Goal: Task Accomplishment & Management: Manage account settings

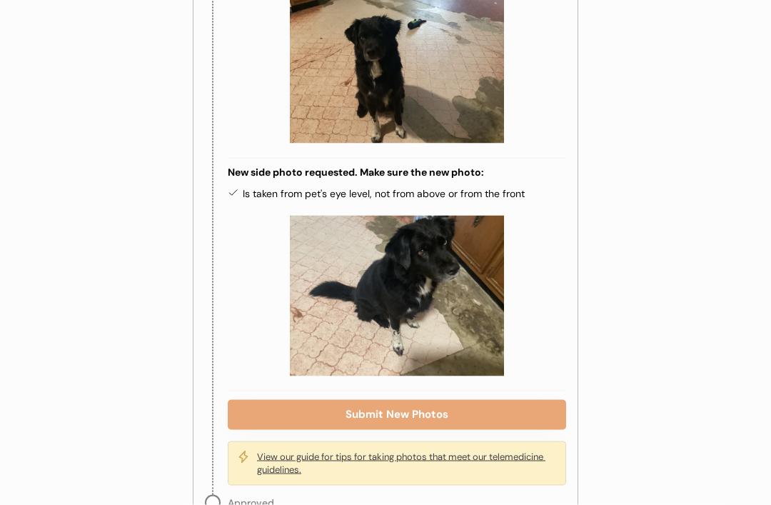
scroll to position [653, 0]
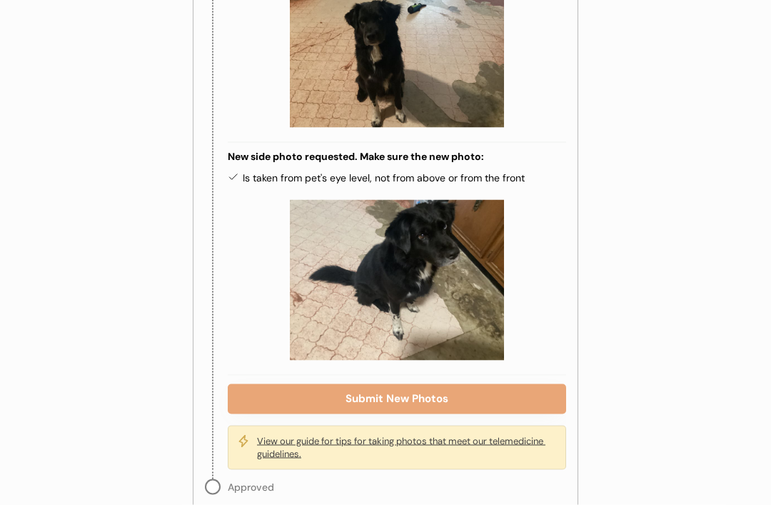
click at [483, 384] on button "Submit New Photos" at bounding box center [397, 399] width 338 height 30
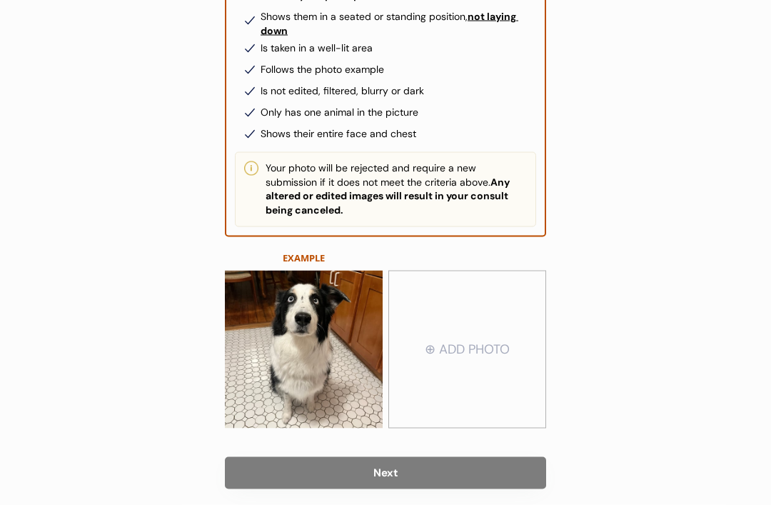
scroll to position [226, 0]
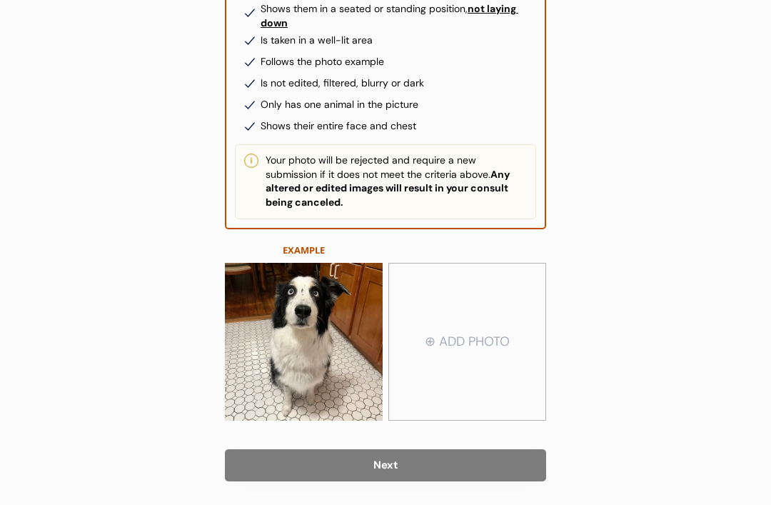
click at [490, 349] on input "file" at bounding box center [467, 342] width 156 height 156
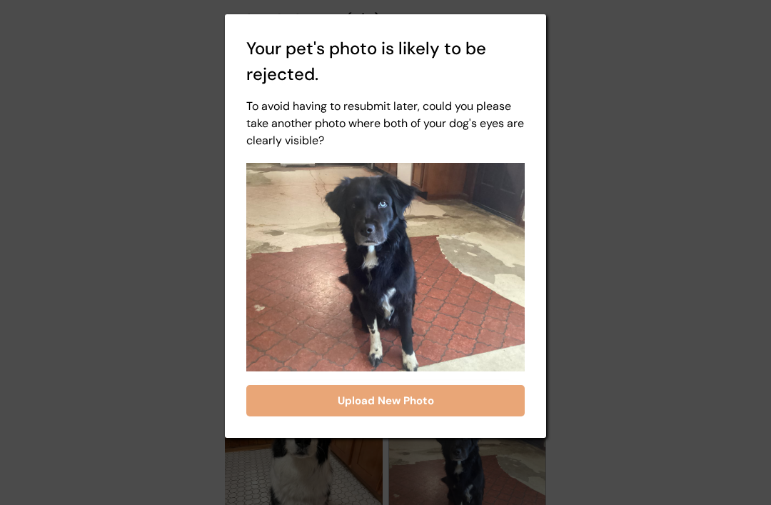
scroll to position [0, 0]
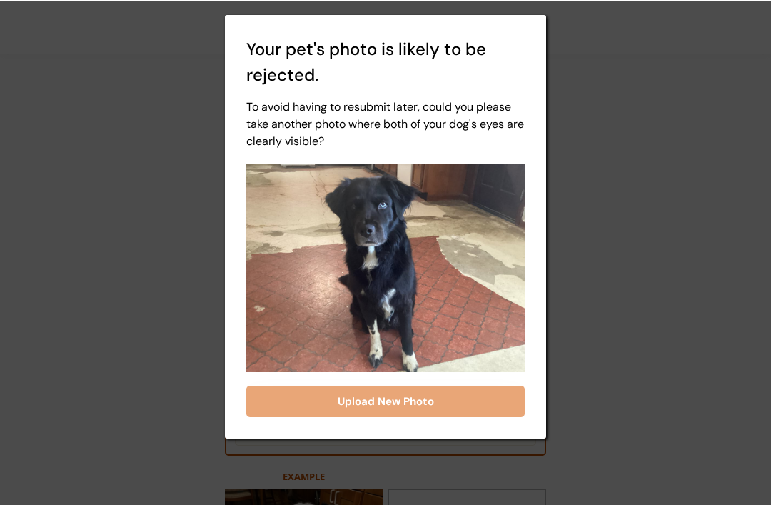
click at [451, 397] on button "Upload New Photo" at bounding box center [385, 400] width 279 height 31
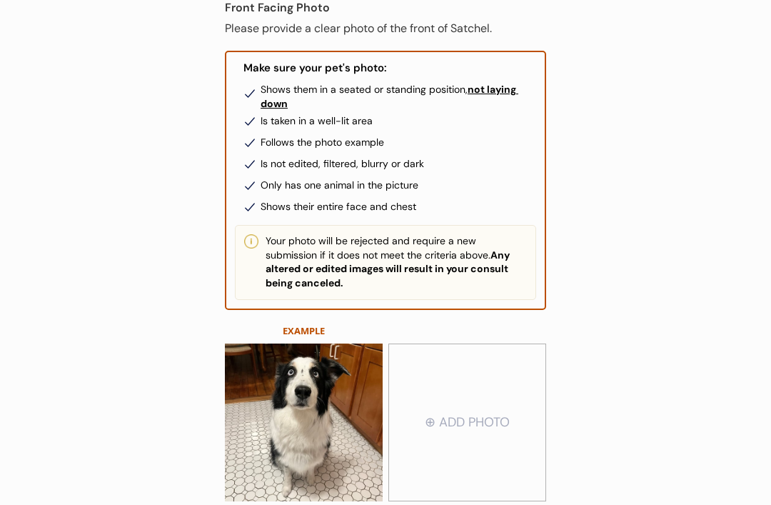
scroll to position [152, 0]
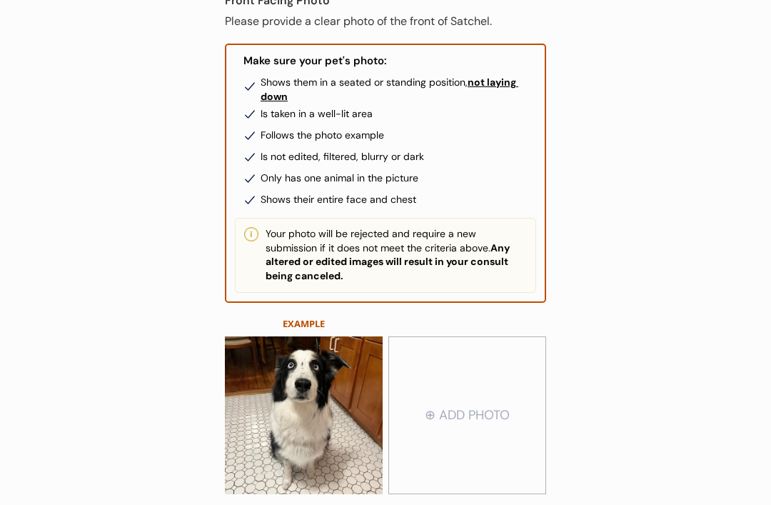
click at [485, 413] on input "file" at bounding box center [467, 416] width 156 height 156
type input "C:\fakepath\IMG_6325.jpeg"
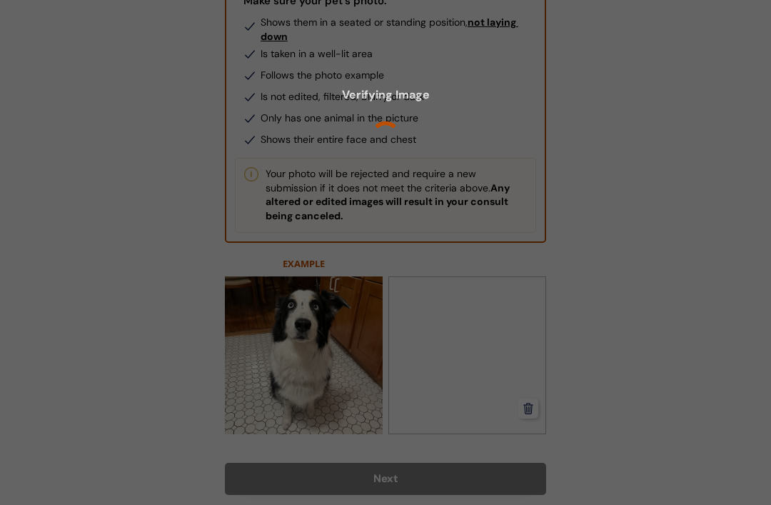
scroll to position [215, 0]
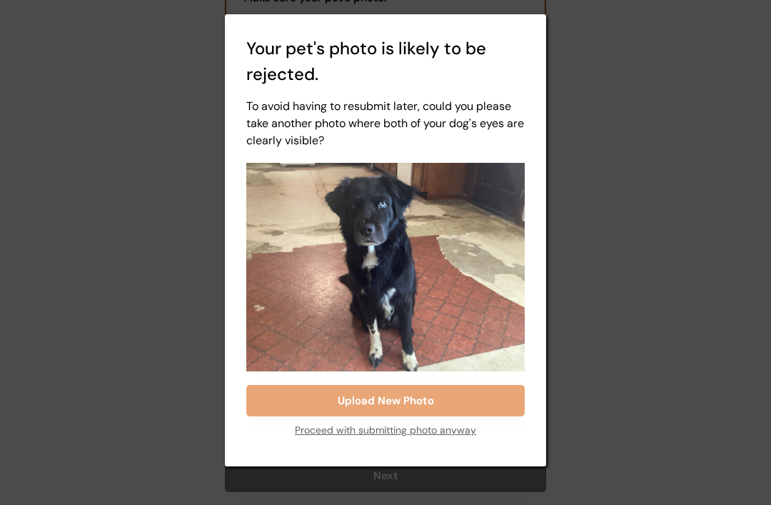
click at [407, 433] on div "Proceed with submitting photo anyway" at bounding box center [385, 430] width 181 height 29
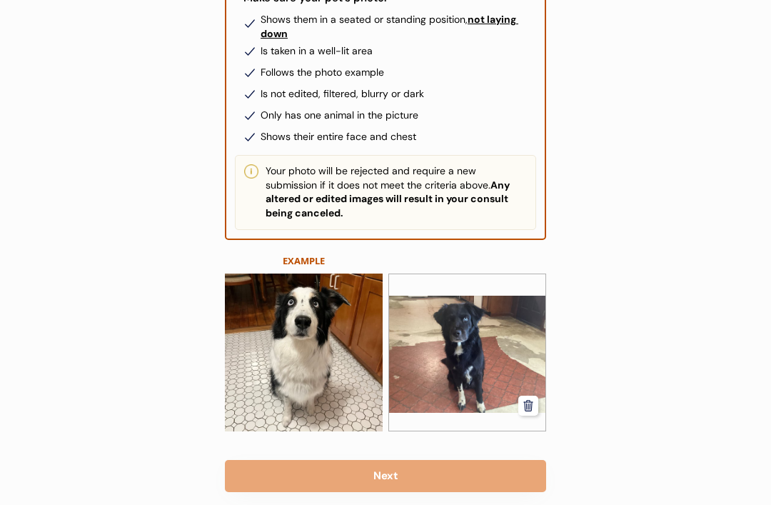
click at [450, 476] on button "Next" at bounding box center [385, 476] width 321 height 32
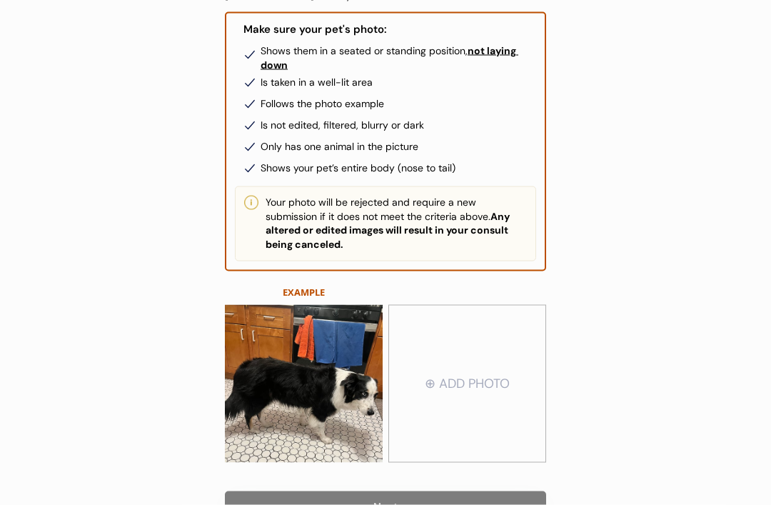
scroll to position [205, 0]
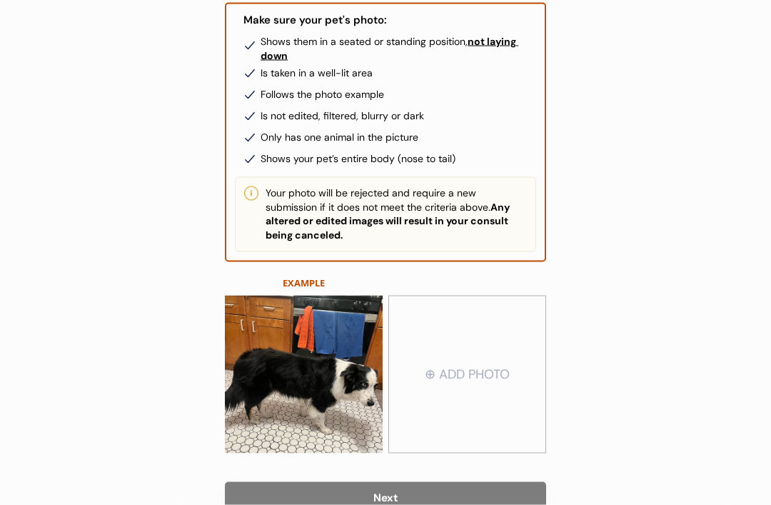
click at [494, 363] on input "file" at bounding box center [467, 375] width 156 height 156
type input "C:\fakepath\IMG_6329.jpeg"
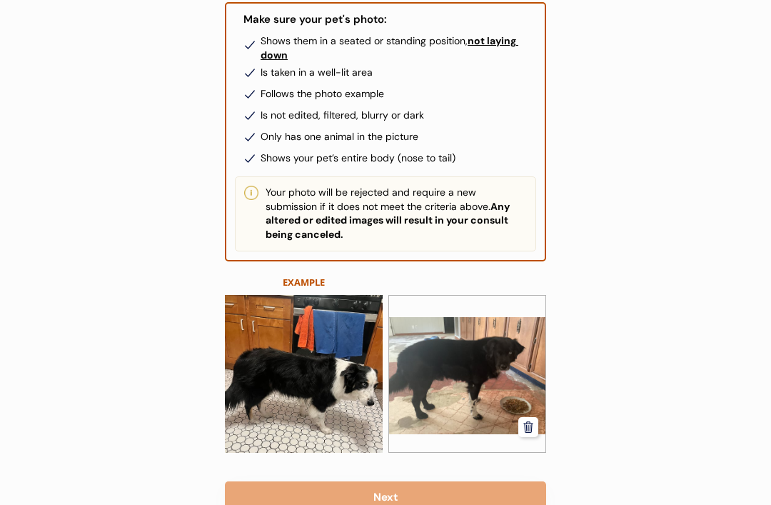
click at [473, 493] on button "Next" at bounding box center [385, 497] width 321 height 32
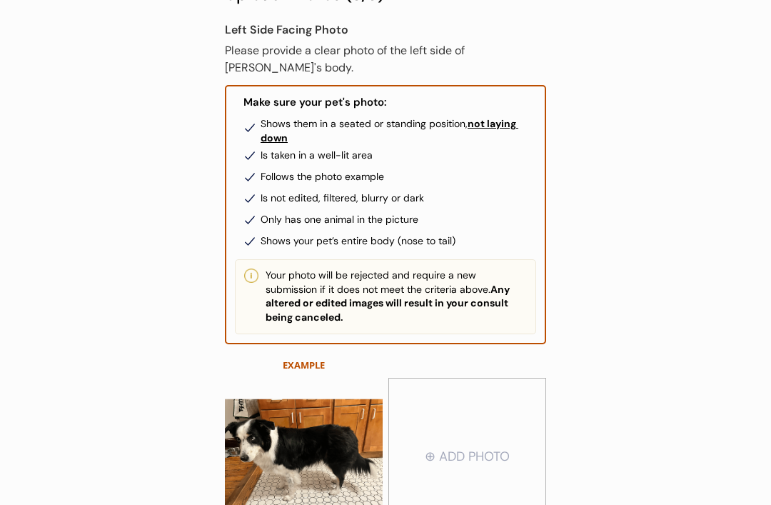
scroll to position [174, 0]
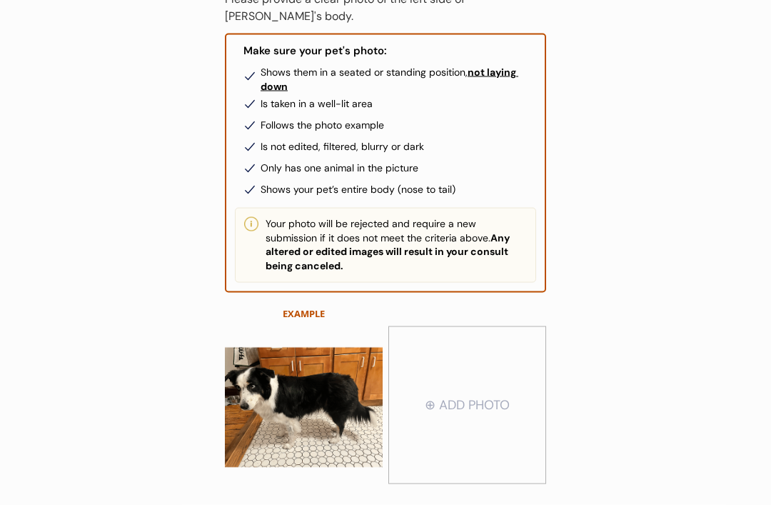
click at [478, 394] on input "file" at bounding box center [467, 406] width 156 height 156
click at [468, 413] on input "file" at bounding box center [467, 405] width 156 height 156
type input "C:\fakepath\IMG_6334.jpeg"
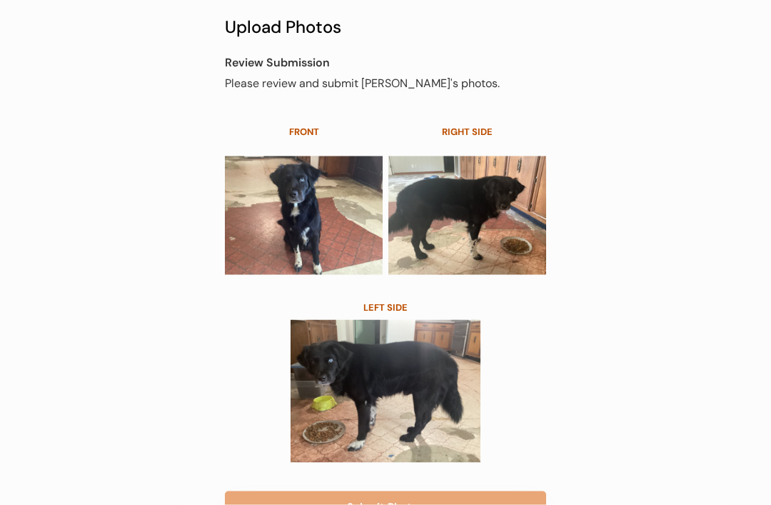
scroll to position [120, 0]
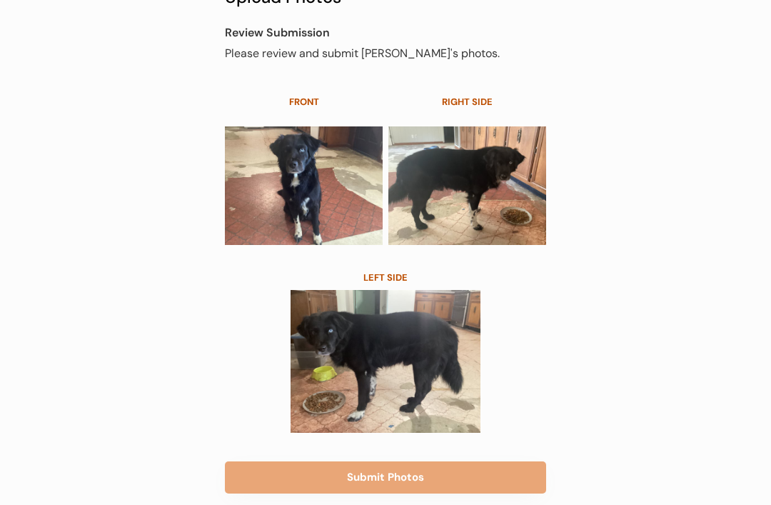
click at [508, 481] on button "Submit Photos" at bounding box center [385, 477] width 321 height 32
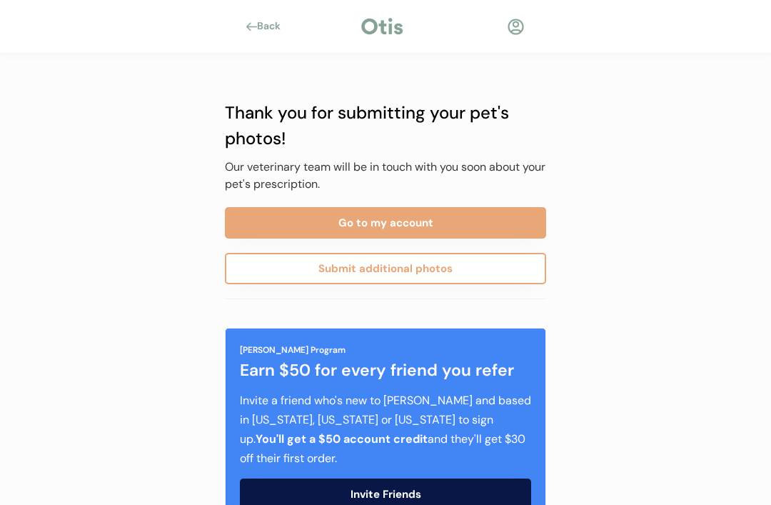
click at [352, 228] on button "Go to my account" at bounding box center [385, 222] width 321 height 31
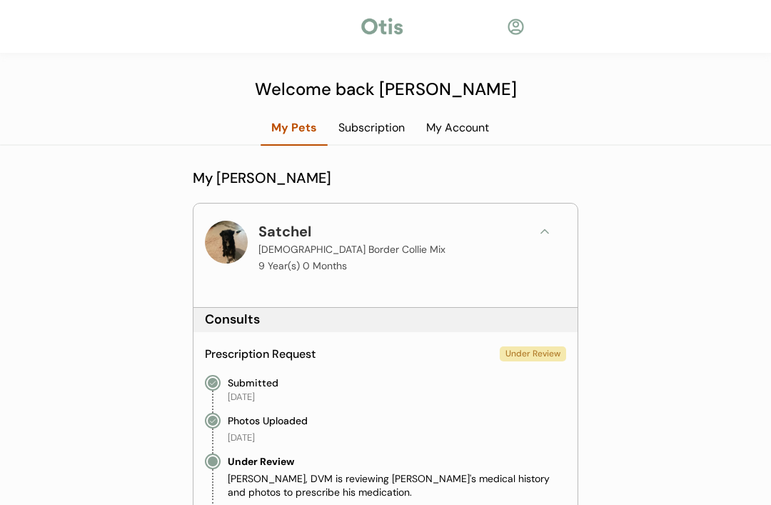
click at [168, 430] on div "Back Welcome back Joseph My Pets Subscription My Account My Otis Household Satc…" at bounding box center [385, 514] width 771 height 1028
click at [510, 34] on div at bounding box center [516, 27] width 18 height 18
click at [519, 18] on div at bounding box center [516, 27] width 18 height 18
click at [518, 27] on div at bounding box center [516, 27] width 18 height 18
click at [471, 123] on div "My Account" at bounding box center [458, 128] width 84 height 16
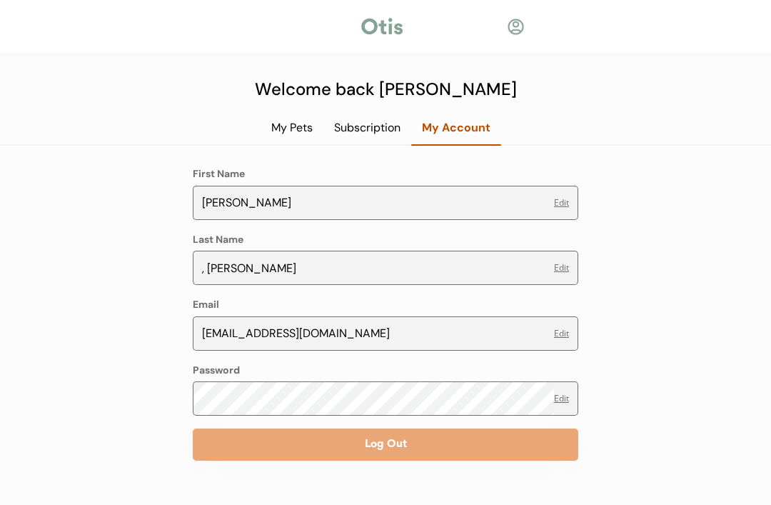
click at [294, 124] on div "My Pets" at bounding box center [292, 128] width 63 height 16
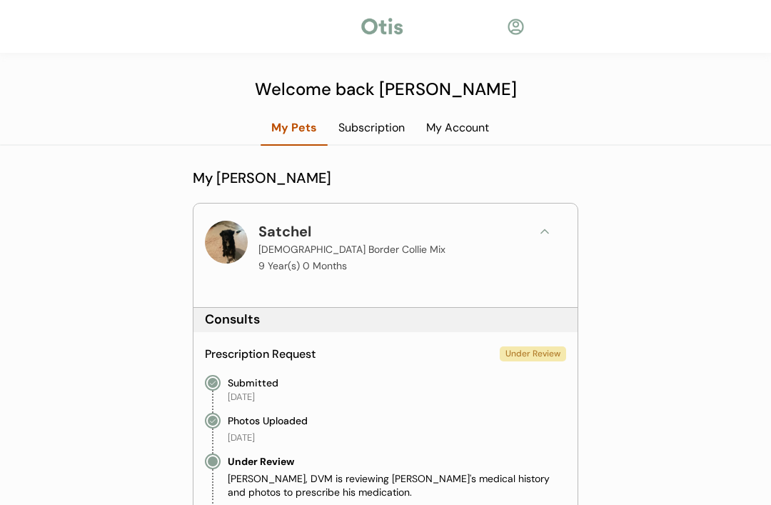
click at [553, 227] on button at bounding box center [544, 231] width 21 height 21
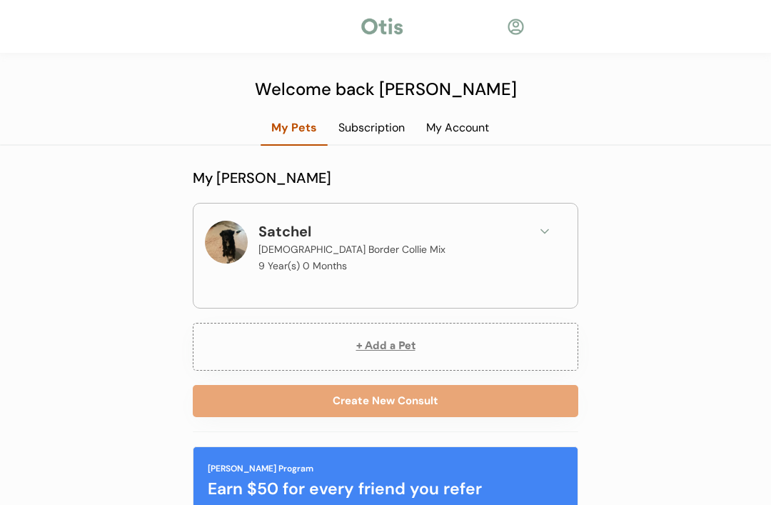
click at [387, 121] on div "Subscription" at bounding box center [372, 128] width 88 height 16
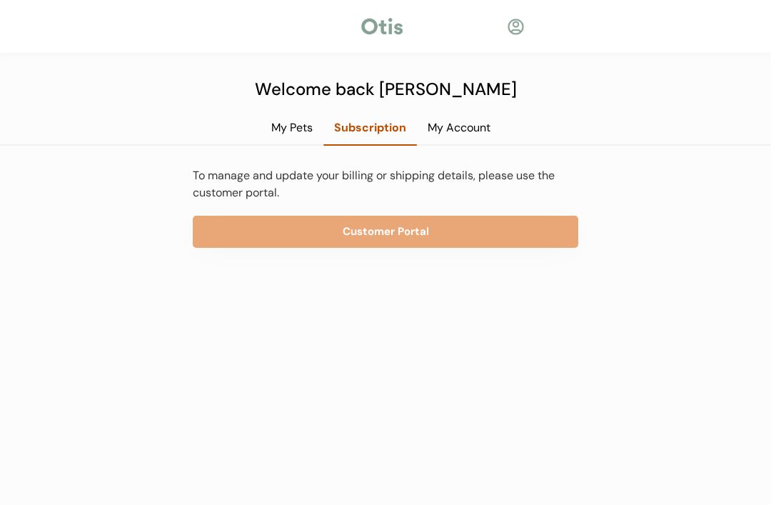
click at [426, 235] on button "Customer Portal" at bounding box center [386, 232] width 386 height 32
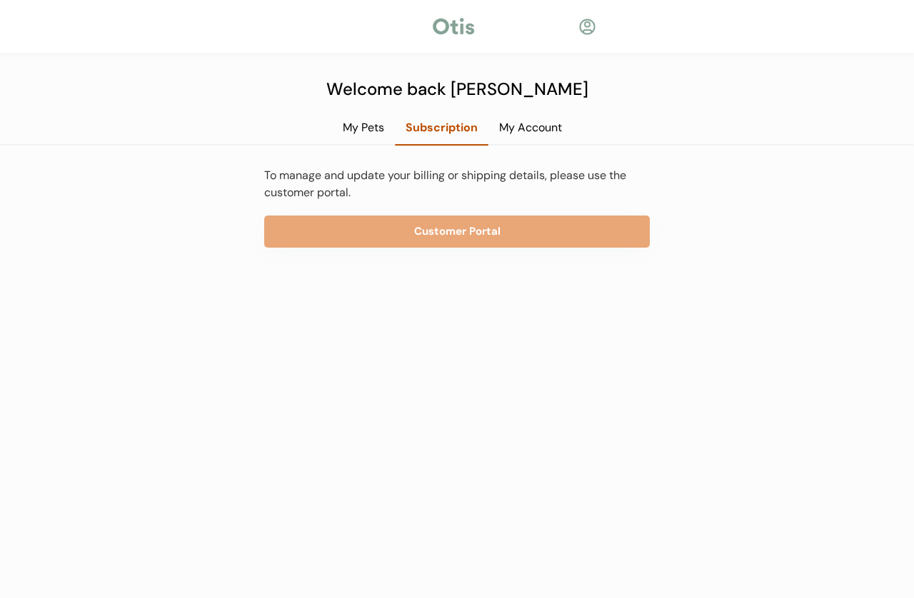
click at [471, 26] on div at bounding box center [454, 26] width 46 height 21
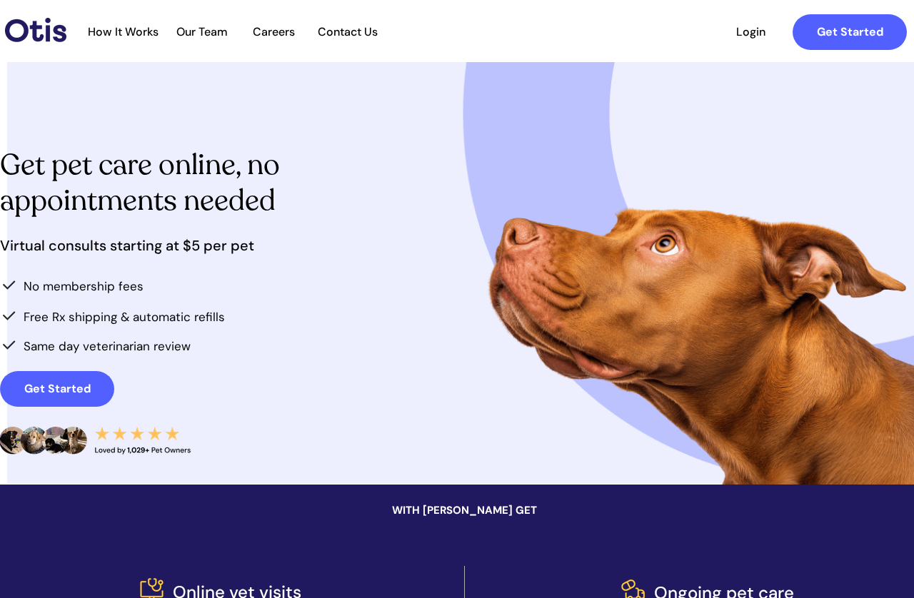
click at [755, 31] on span "Login" at bounding box center [751, 32] width 66 height 14
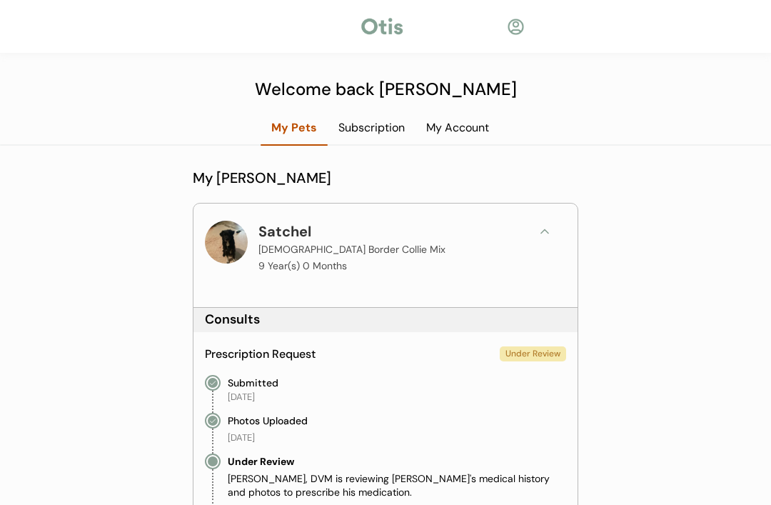
click at [389, 29] on div at bounding box center [382, 26] width 46 height 21
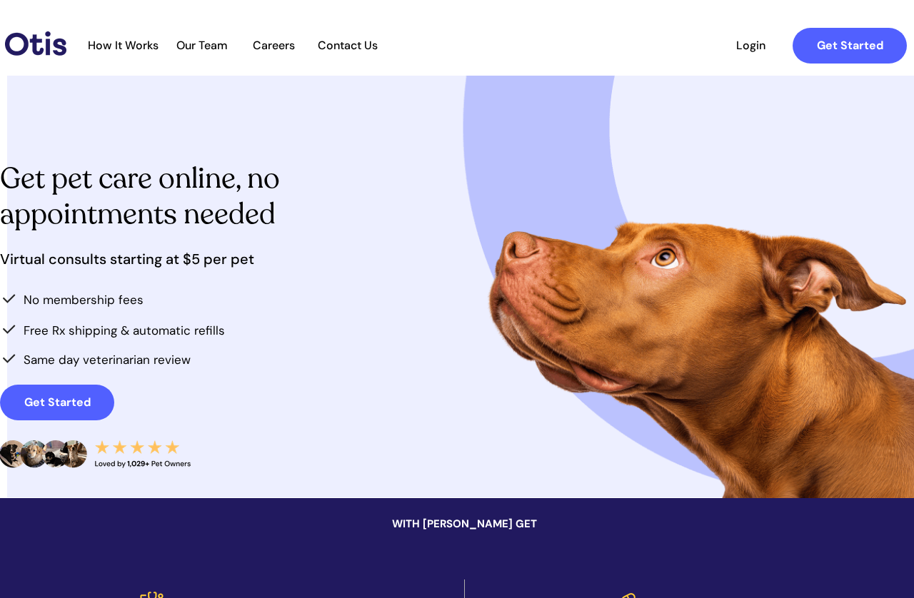
click at [361, 48] on span "Contact Us" at bounding box center [347, 46] width 75 height 14
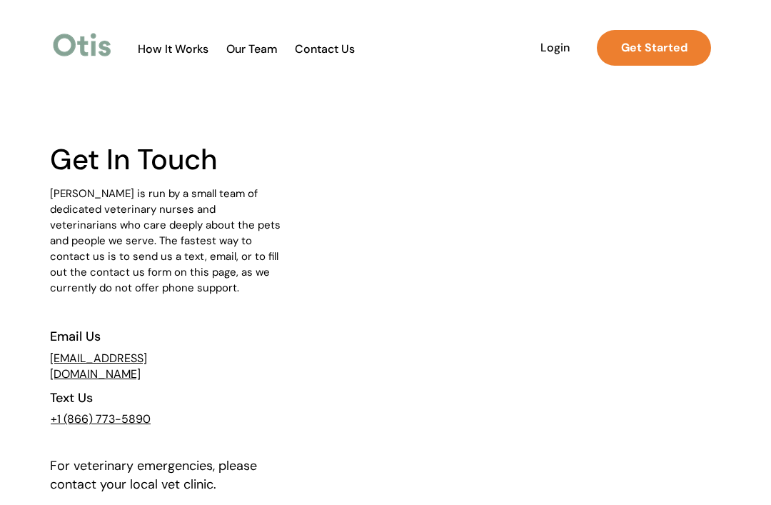
click at [131, 357] on link "[EMAIL_ADDRESS][DOMAIN_NAME]" at bounding box center [98, 366] width 97 height 31
